Goal: Task Accomplishment & Management: Use online tool/utility

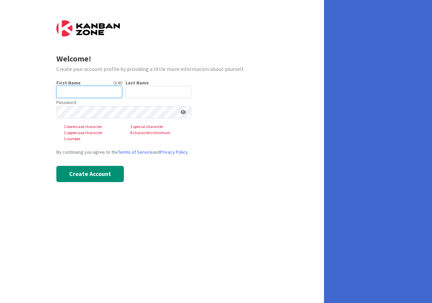
click at [91, 91] on input "text" at bounding box center [89, 92] width 66 height 12
type input "[PERSON_NAME]"
type input "Prior"
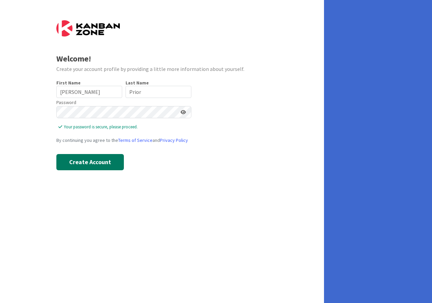
click at [98, 160] on button "Create Account" at bounding box center [90, 162] width 68 height 16
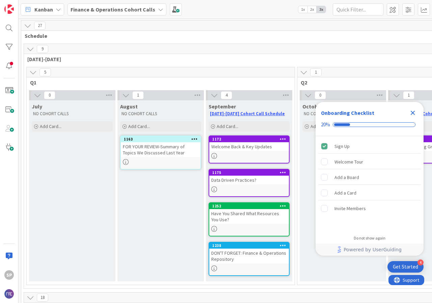
click at [144, 148] on div "FOR YOUR REVIEW-Summary of Topics We Discussed Last Year" at bounding box center [161, 149] width 80 height 15
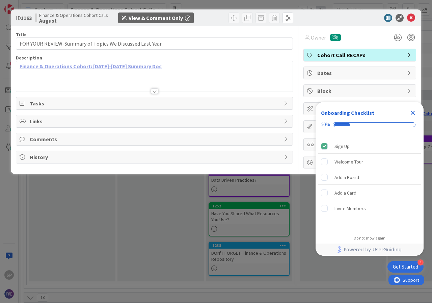
click at [99, 65] on link "Finance & Operations Cohort: 2024-2025 Summary Doc" at bounding box center [91, 66] width 142 height 7
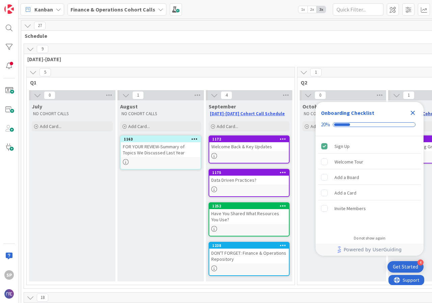
click at [415, 112] on icon "Close Checklist" at bounding box center [413, 113] width 8 height 8
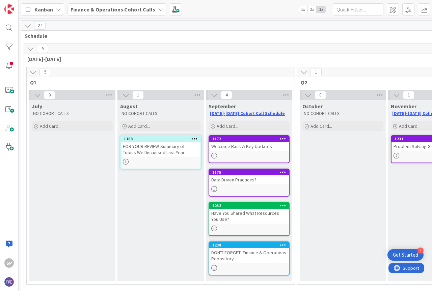
click at [59, 11] on icon at bounding box center [58, 9] width 5 height 5
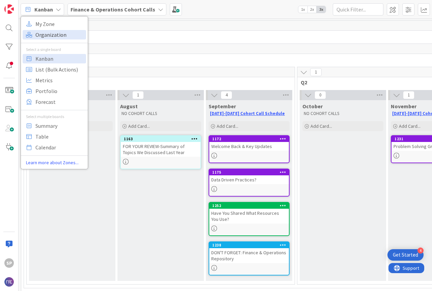
click at [55, 35] on span "Organization" at bounding box center [59, 35] width 49 height 10
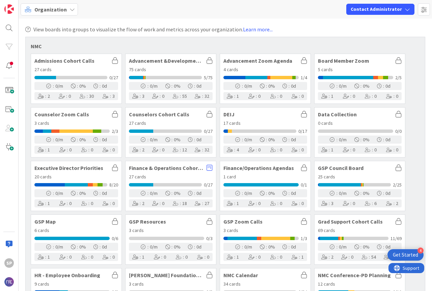
click at [70, 9] on icon at bounding box center [72, 9] width 5 height 5
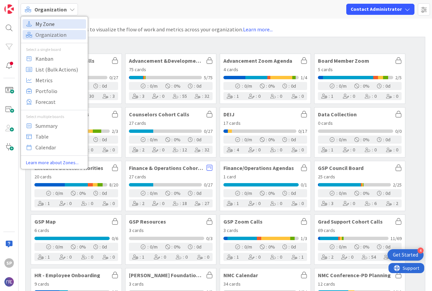
click at [51, 24] on span "My Zone" at bounding box center [59, 24] width 49 height 10
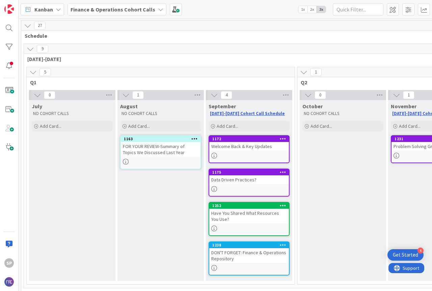
click at [402, 253] on div "Get Started" at bounding box center [405, 255] width 25 height 7
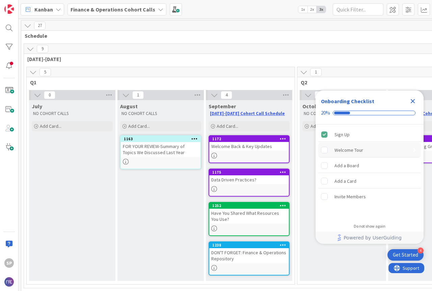
click at [348, 150] on div "Welcome Tour" at bounding box center [348, 150] width 29 height 8
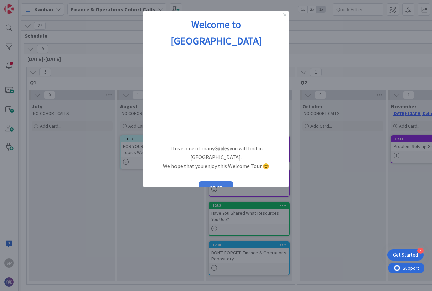
click at [212, 182] on button "START" at bounding box center [216, 188] width 34 height 13
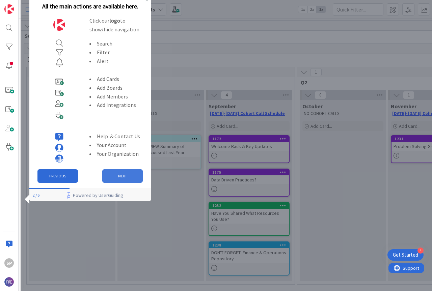
click at [124, 175] on button "NEXT" at bounding box center [122, 176] width 41 height 14
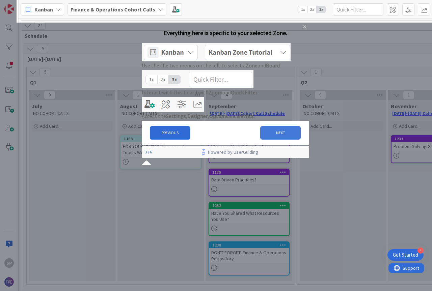
drag, startPoint x: 276, startPoint y: 161, endPoint x: 417, endPoint y: 183, distance: 141.9
click at [276, 140] on button "NEXT" at bounding box center [280, 133] width 41 height 14
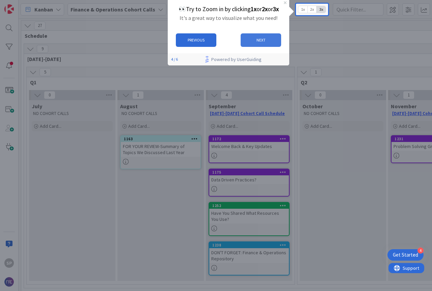
click at [264, 41] on button "NEXT" at bounding box center [261, 40] width 41 height 14
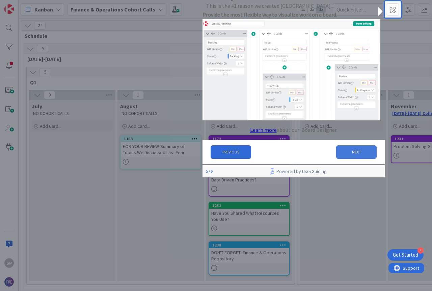
click at [350, 156] on button "NEXT" at bounding box center [356, 152] width 41 height 14
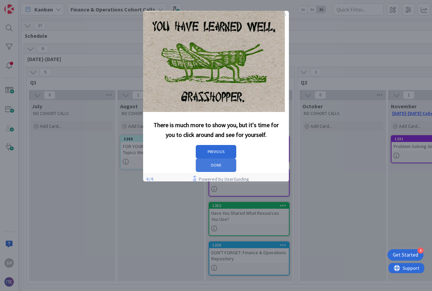
click at [236, 159] on button "DONE" at bounding box center [216, 166] width 41 height 14
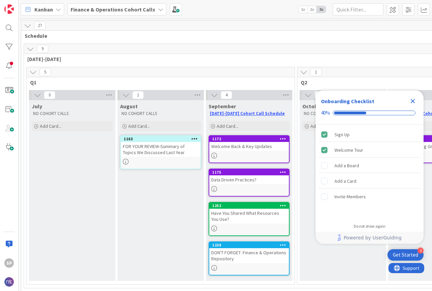
click at [158, 10] on icon at bounding box center [160, 9] width 5 height 5
click at [344, 166] on div "Add a Board" at bounding box center [346, 166] width 25 height 8
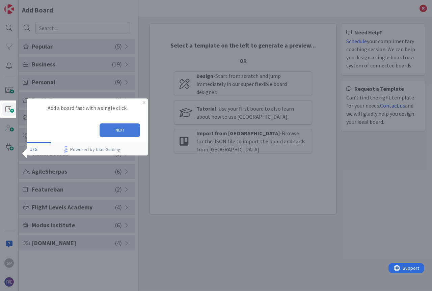
click at [120, 131] on button "NEXT" at bounding box center [120, 131] width 41 height 14
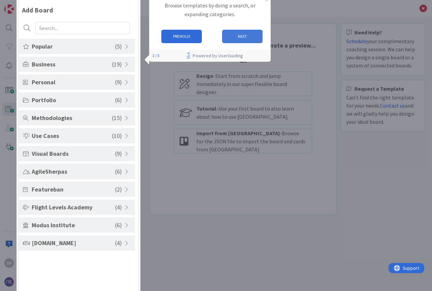
click at [243, 33] on button "NEXT" at bounding box center [242, 37] width 41 height 14
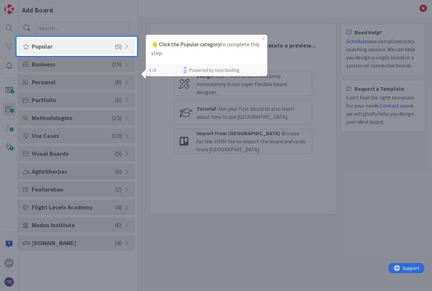
click at [98, 48] on span "Popular" at bounding box center [73, 46] width 83 height 9
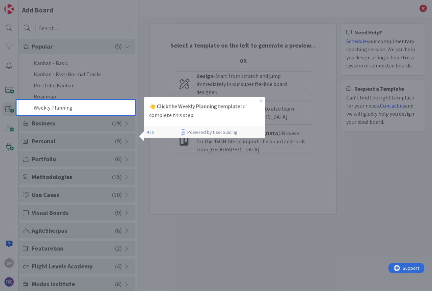
click at [195, 109] on strong "👆 Click the Weekly Planning template" at bounding box center [194, 106] width 91 height 7
click at [49, 105] on li "Weekly Planning" at bounding box center [77, 107] width 116 height 11
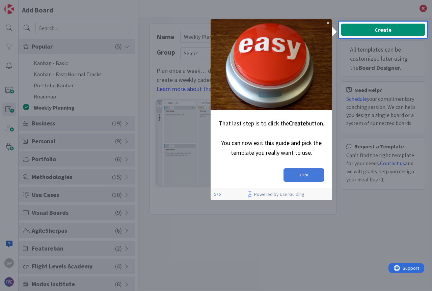
drag, startPoint x: 508, startPoint y: 187, endPoint x: 303, endPoint y: 175, distance: 204.9
click at [303, 175] on button "DONE" at bounding box center [304, 175] width 41 height 14
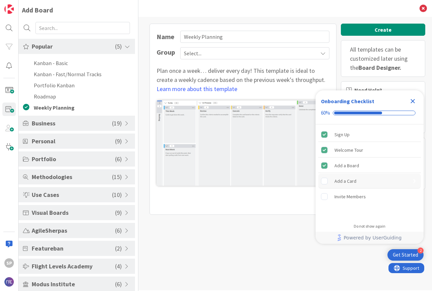
click at [346, 182] on div "Add a Card" at bounding box center [345, 181] width 22 height 8
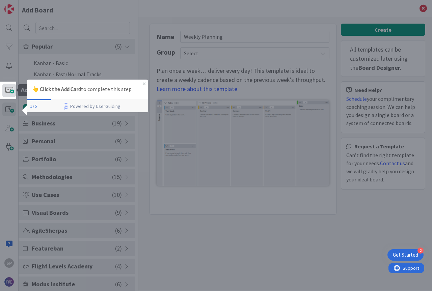
click at [11, 92] on span at bounding box center [9, 91] width 14 height 14
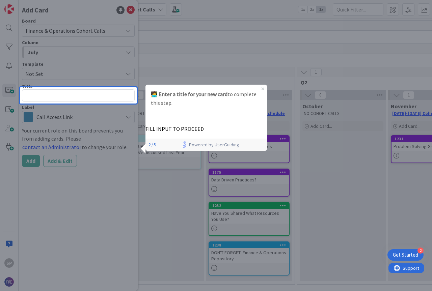
click at [40, 92] on textarea at bounding box center [78, 95] width 113 height 12
type textarea "x"
type textarea "C"
type textarea "x"
type textarea "Co"
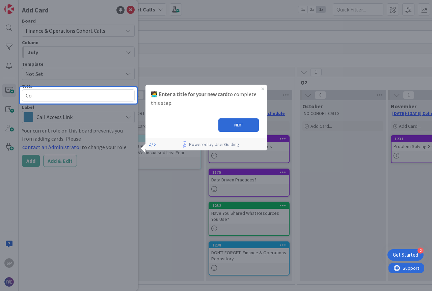
type textarea "x"
type textarea "Con"
type textarea "x"
type textarea "Cont"
type textarea "x"
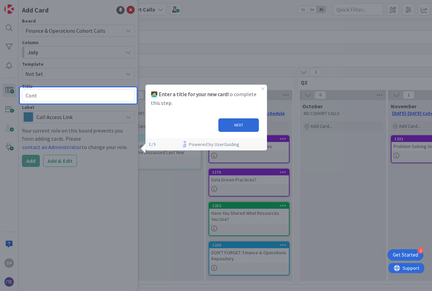
type textarea "Contr"
type textarea "x"
type textarea "Contro"
type textarea "x"
type textarea "Control"
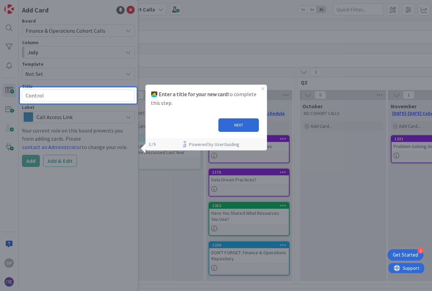
type textarea "x"
type textarea "Controlle"
type textarea "x"
type textarea "Controller"
drag, startPoint x: 53, startPoint y: 94, endPoint x: 0, endPoint y: 90, distance: 53.2
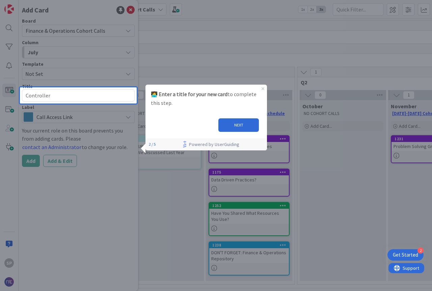
click at [0, 90] on body "2 Get Started SP Add Card Board Finance & Operations Cohort Calls Column July T…" at bounding box center [216, 145] width 432 height 291
type textarea "x"
click at [96, 145] on div at bounding box center [78, 198] width 117 height 188
click at [100, 94] on textarea at bounding box center [78, 95] width 113 height 12
type textarea "x"
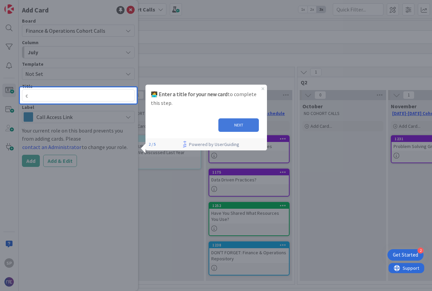
type textarea "c"
click at [229, 127] on button "NEXT" at bounding box center [238, 125] width 41 height 14
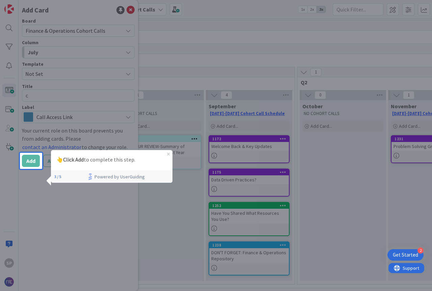
drag, startPoint x: 61, startPoint y: 163, endPoint x: 52, endPoint y: 162, distance: 9.5
click at [61, 164] on p "👆 Click Add to complete this step." at bounding box center [111, 160] width 111 height 9
click at [85, 163] on p "👆 Click Add to complete this step." at bounding box center [111, 160] width 111 height 9
drag, startPoint x: 2, startPoint y: 246, endPoint x: 42, endPoint y: 237, distance: 40.9
click at [29, 244] on div at bounding box center [216, 145] width 432 height 291
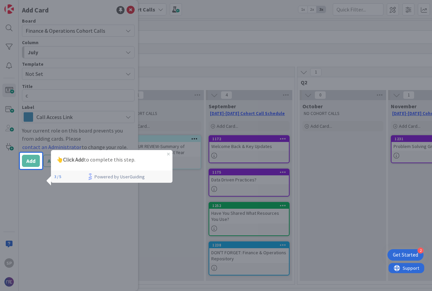
click at [77, 209] on div at bounding box center [237, 145] width 390 height 291
click at [58, 123] on div at bounding box center [237, 145] width 390 height 291
click at [75, 105] on div at bounding box center [237, 145] width 390 height 291
click at [76, 102] on div at bounding box center [237, 145] width 390 height 291
click at [412, 252] on div "Get Started" at bounding box center [405, 255] width 25 height 7
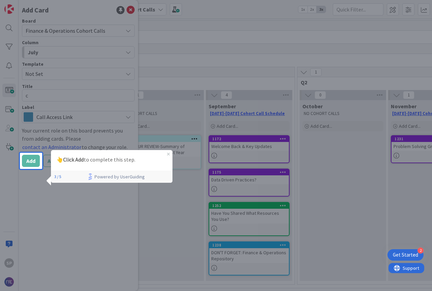
click at [26, 12] on div at bounding box center [31, 76] width 22 height 153
drag, startPoint x: 40, startPoint y: 205, endPoint x: 40, endPoint y: 193, distance: 12.2
click at [39, 202] on div at bounding box center [31, 230] width 22 height 122
click at [85, 118] on div at bounding box center [237, 145] width 390 height 291
click at [83, 99] on div at bounding box center [237, 145] width 390 height 291
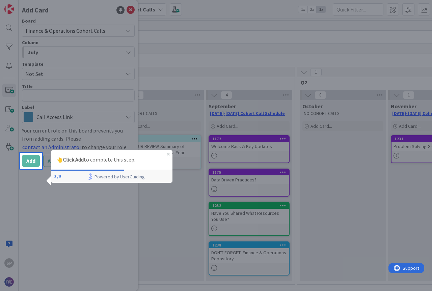
click at [168, 93] on div at bounding box center [237, 145] width 390 height 291
click at [168, 153] on icon "Close Preview" at bounding box center [168, 154] width 3 height 3
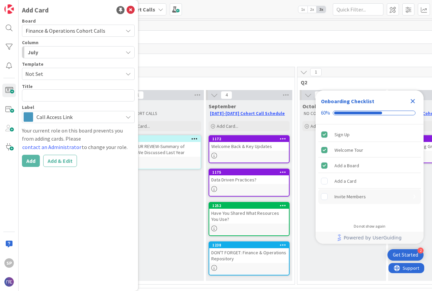
click at [343, 196] on div "Invite Members" at bounding box center [349, 197] width 31 height 8
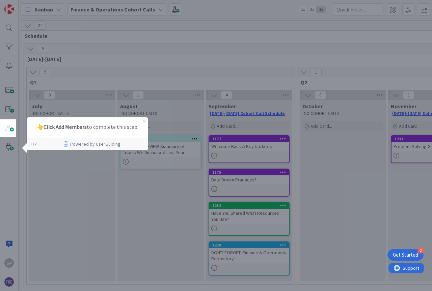
drag, startPoint x: 165, startPoint y: 234, endPoint x: 144, endPoint y: 122, distance: 113.5
click at [144, 122] on icon "Close Preview" at bounding box center [144, 121] width 3 height 3
